Goal: Task Accomplishment & Management: Use online tool/utility

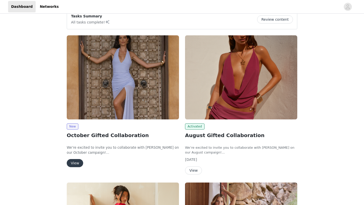
scroll to position [65, 0]
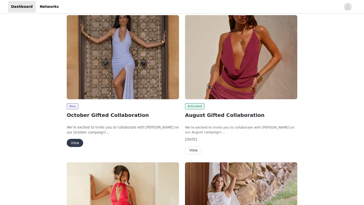
click at [77, 143] on button "View" at bounding box center [75, 143] width 16 height 8
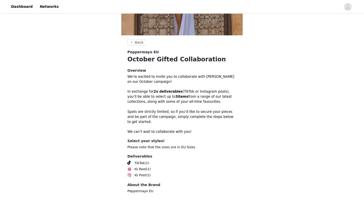
scroll to position [118, 0]
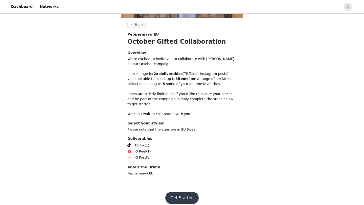
click at [185, 197] on button "Get Started" at bounding box center [182, 198] width 34 height 12
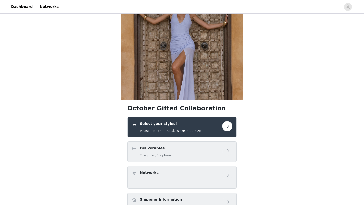
scroll to position [53, 0]
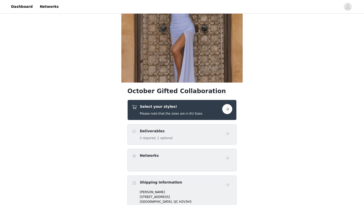
click at [229, 110] on button "button" at bounding box center [227, 109] width 10 height 10
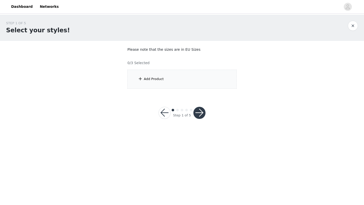
click at [153, 76] on div "Add Product" at bounding box center [181, 79] width 109 height 19
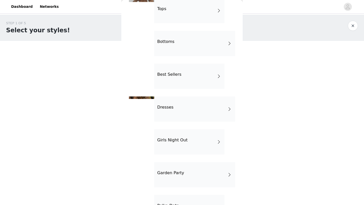
scroll to position [50, 0]
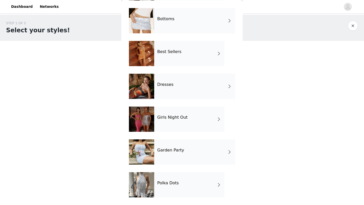
click at [169, 152] on h4 "Garden Party" at bounding box center [170, 150] width 27 height 5
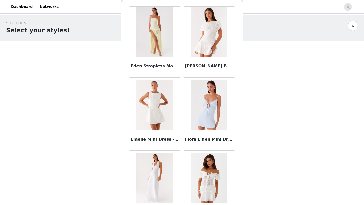
scroll to position [568, 0]
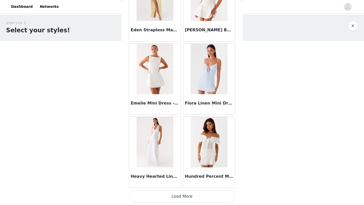
click at [191, 194] on button "Load More" at bounding box center [182, 197] width 106 height 12
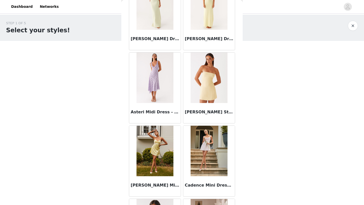
scroll to position [0, 0]
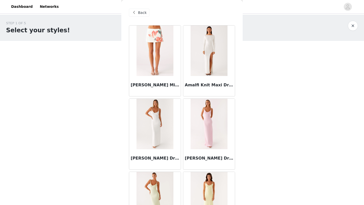
click at [136, 13] on span at bounding box center [134, 13] width 6 height 6
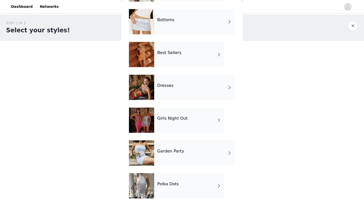
scroll to position [50, 0]
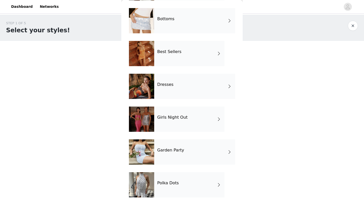
click at [180, 127] on div "Girls Night Out" at bounding box center [189, 119] width 70 height 25
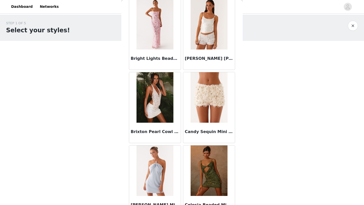
scroll to position [568, 0]
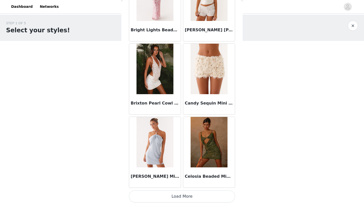
click at [186, 199] on button "Load More" at bounding box center [182, 197] width 106 height 12
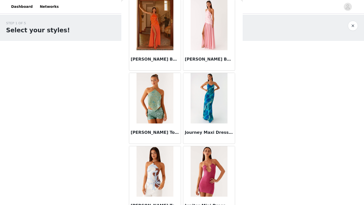
scroll to position [1302, 0]
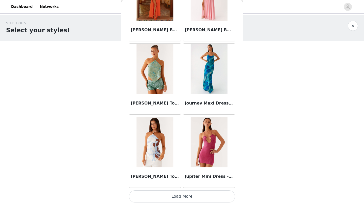
click at [180, 195] on button "Load More" at bounding box center [182, 197] width 106 height 12
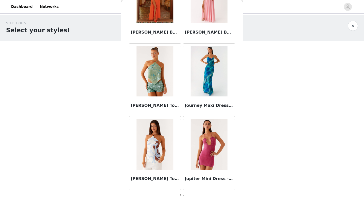
scroll to position [1300, 0]
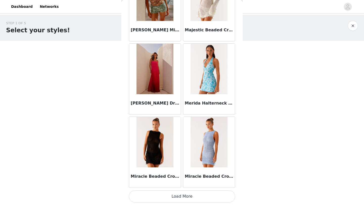
click at [181, 196] on button "Load More" at bounding box center [182, 197] width 106 height 12
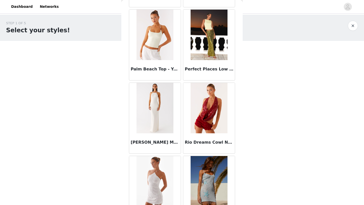
scroll to position [2769, 0]
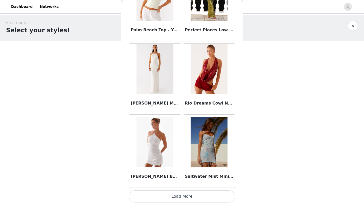
click at [181, 200] on button "Load More" at bounding box center [182, 197] width 106 height 12
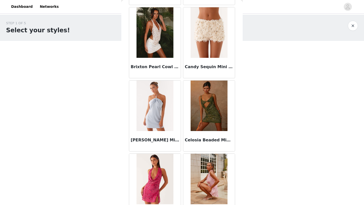
scroll to position [0, 0]
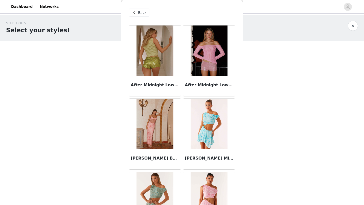
click at [138, 16] on div "Back" at bounding box center [139, 13] width 20 height 8
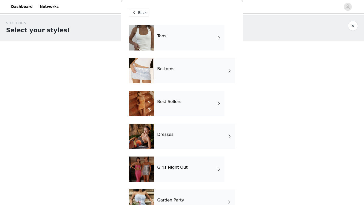
click at [166, 41] on div "Tops" at bounding box center [189, 37] width 70 height 25
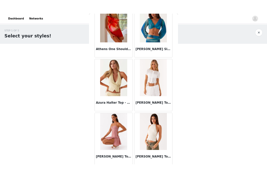
scroll to position [277, 0]
